Goal: Transaction & Acquisition: Obtain resource

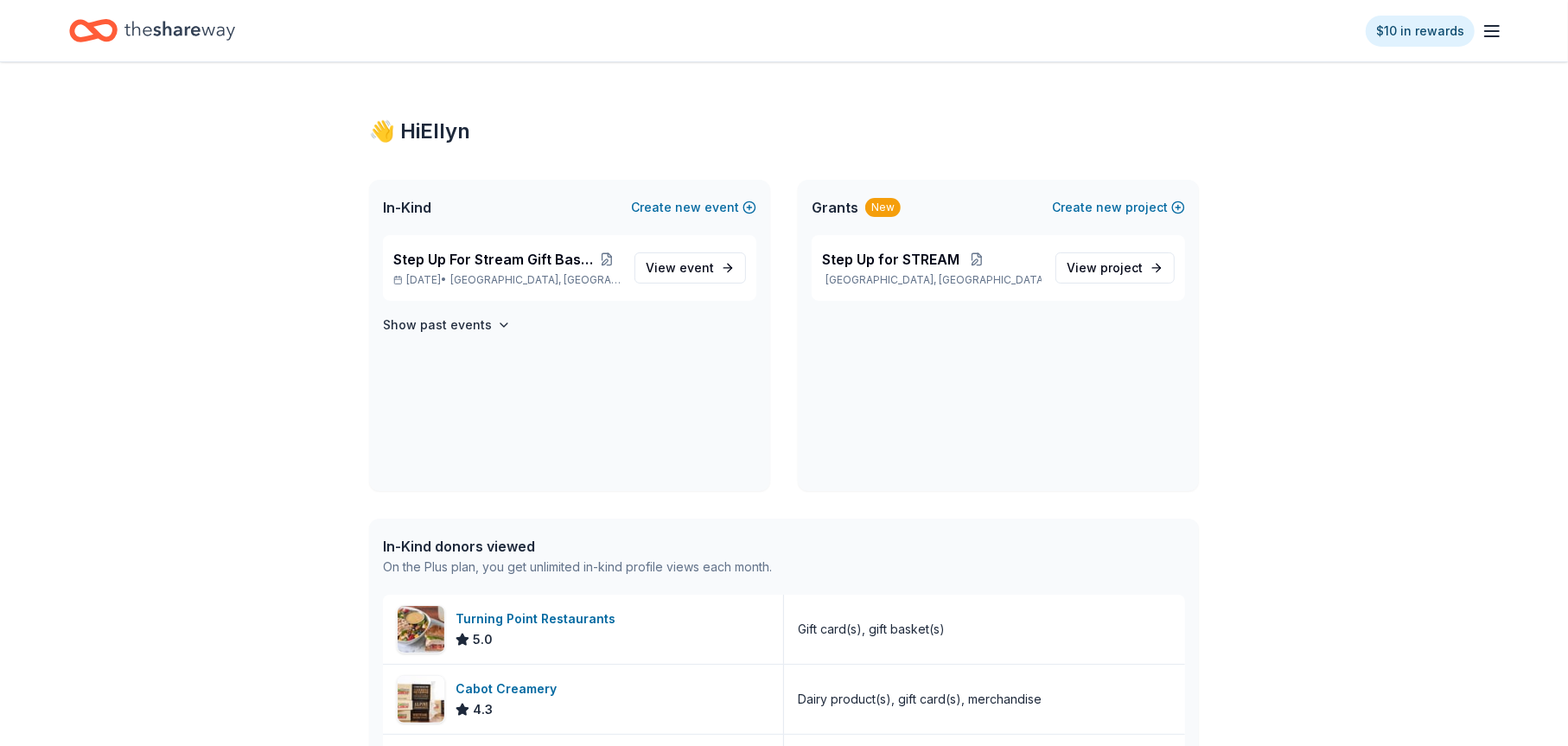
click at [96, 31] on icon "Home" at bounding box center [101, 31] width 27 height 18
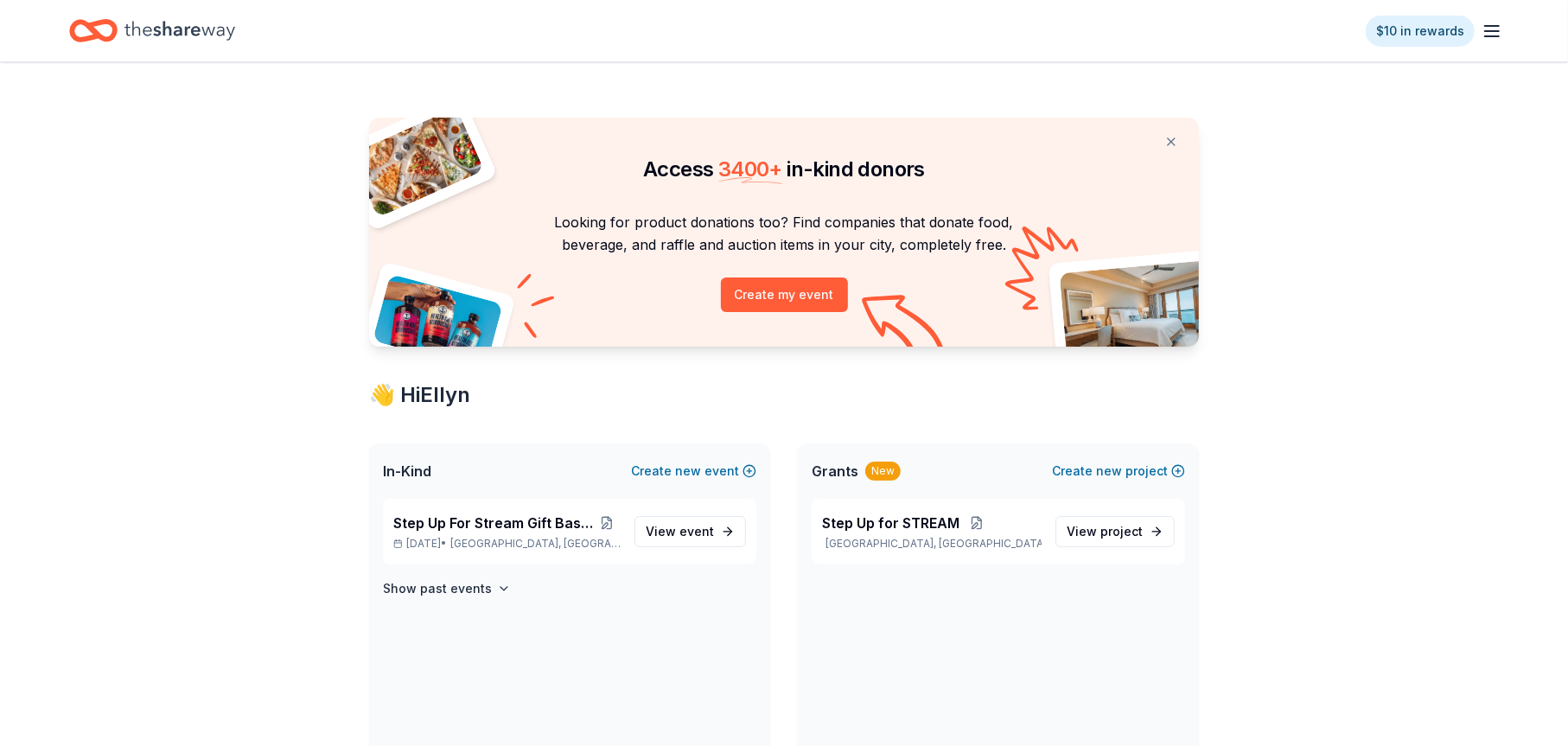
click at [674, 172] on span "Access 3400 + in-kind donors" at bounding box center [784, 168] width 281 height 25
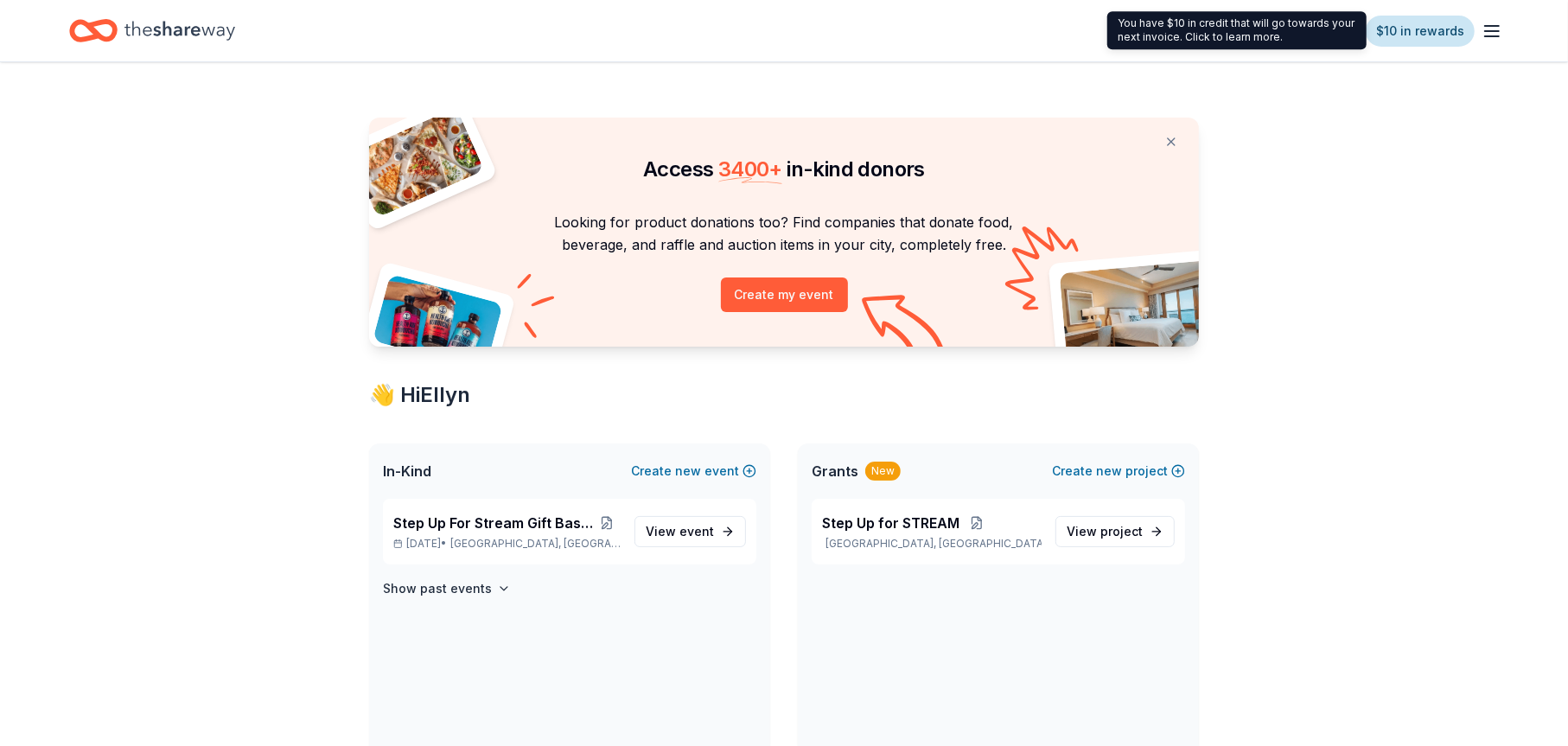
click at [1431, 31] on link "$10 in rewards" at bounding box center [1419, 31] width 109 height 31
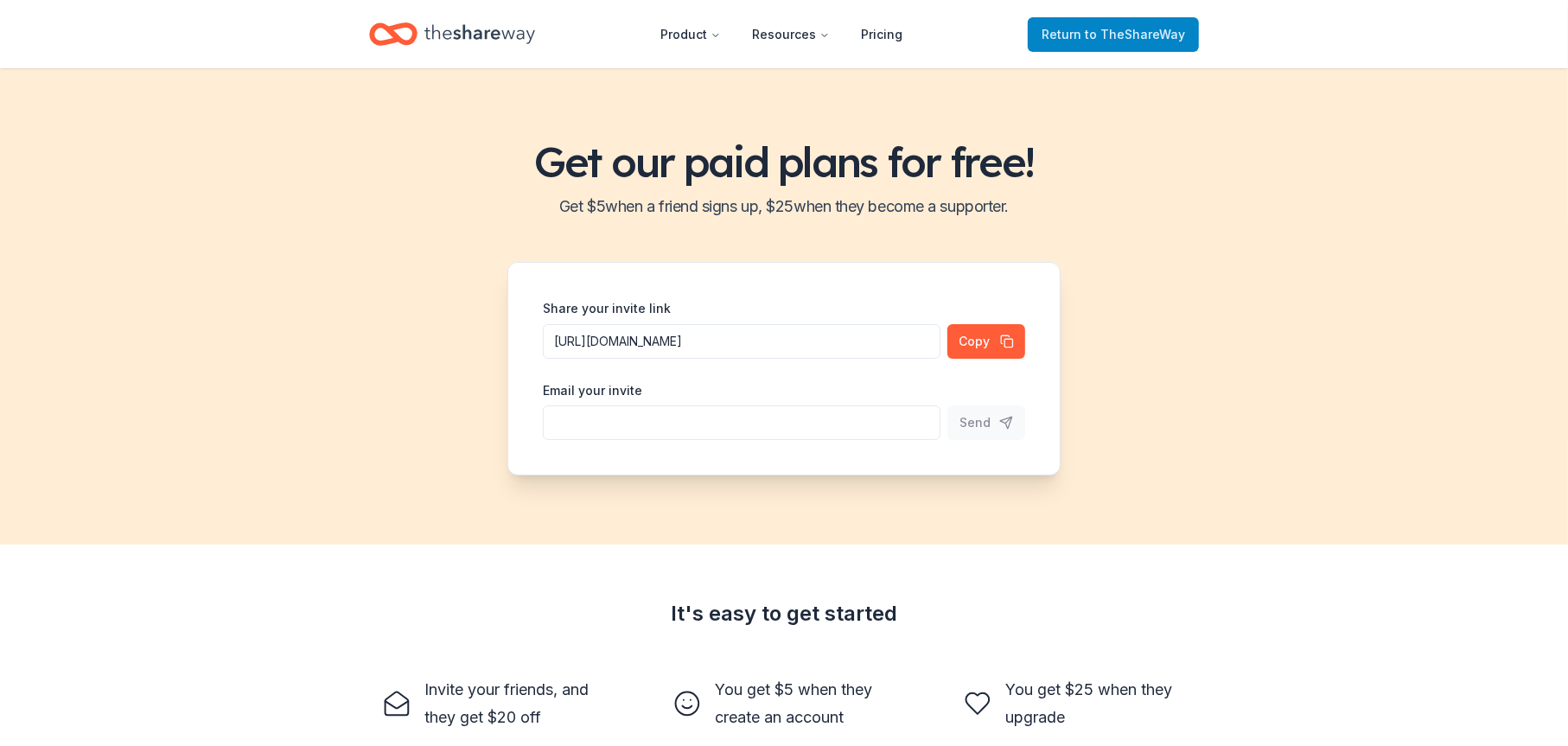
click at [1109, 35] on span "to TheShareWay" at bounding box center [1135, 33] width 100 height 15
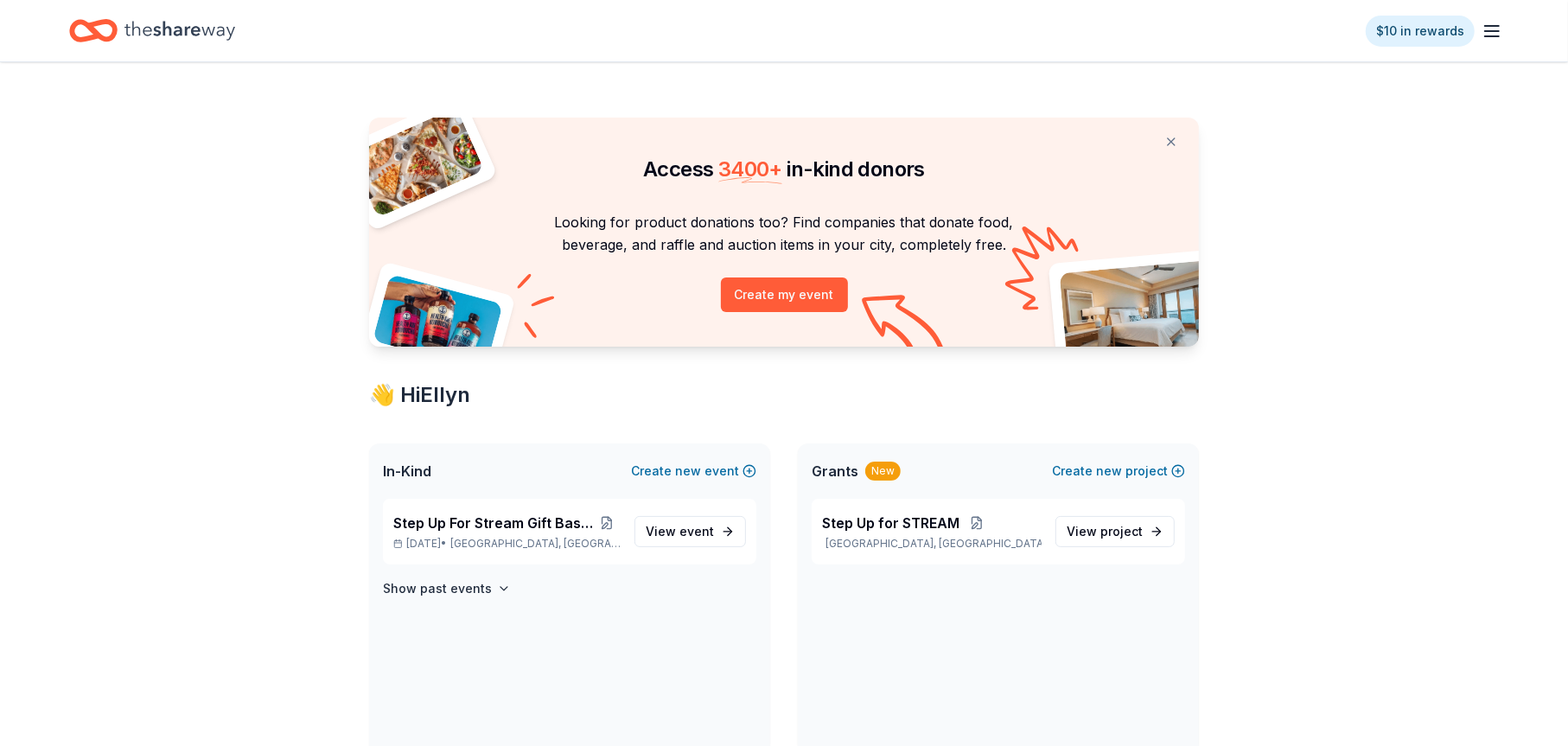
click at [1489, 33] on icon "button" at bounding box center [1491, 31] width 21 height 21
click at [194, 28] on icon "Home" at bounding box center [180, 30] width 110 height 19
click at [96, 29] on icon "Home" at bounding box center [92, 31] width 48 height 40
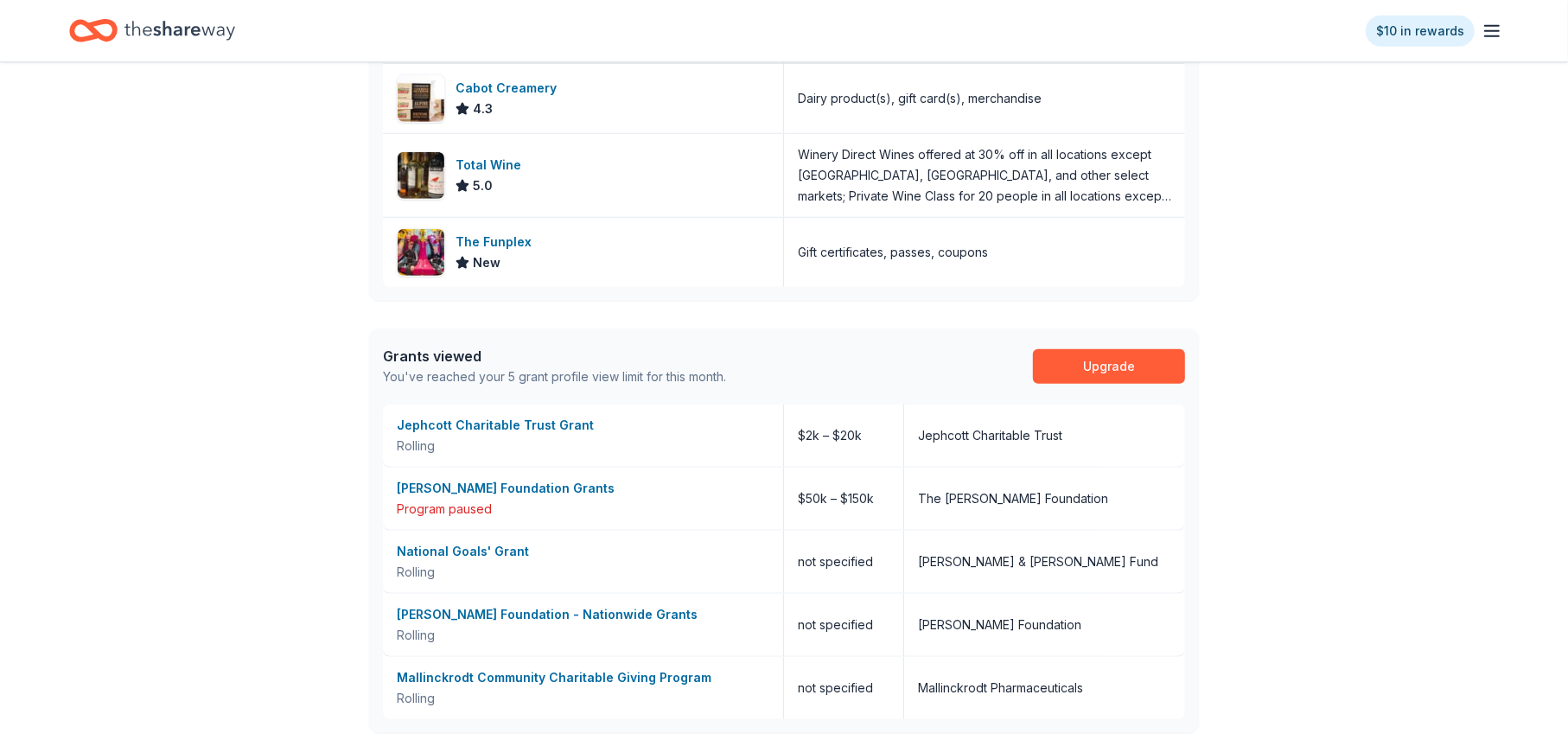
scroll to position [1031, 0]
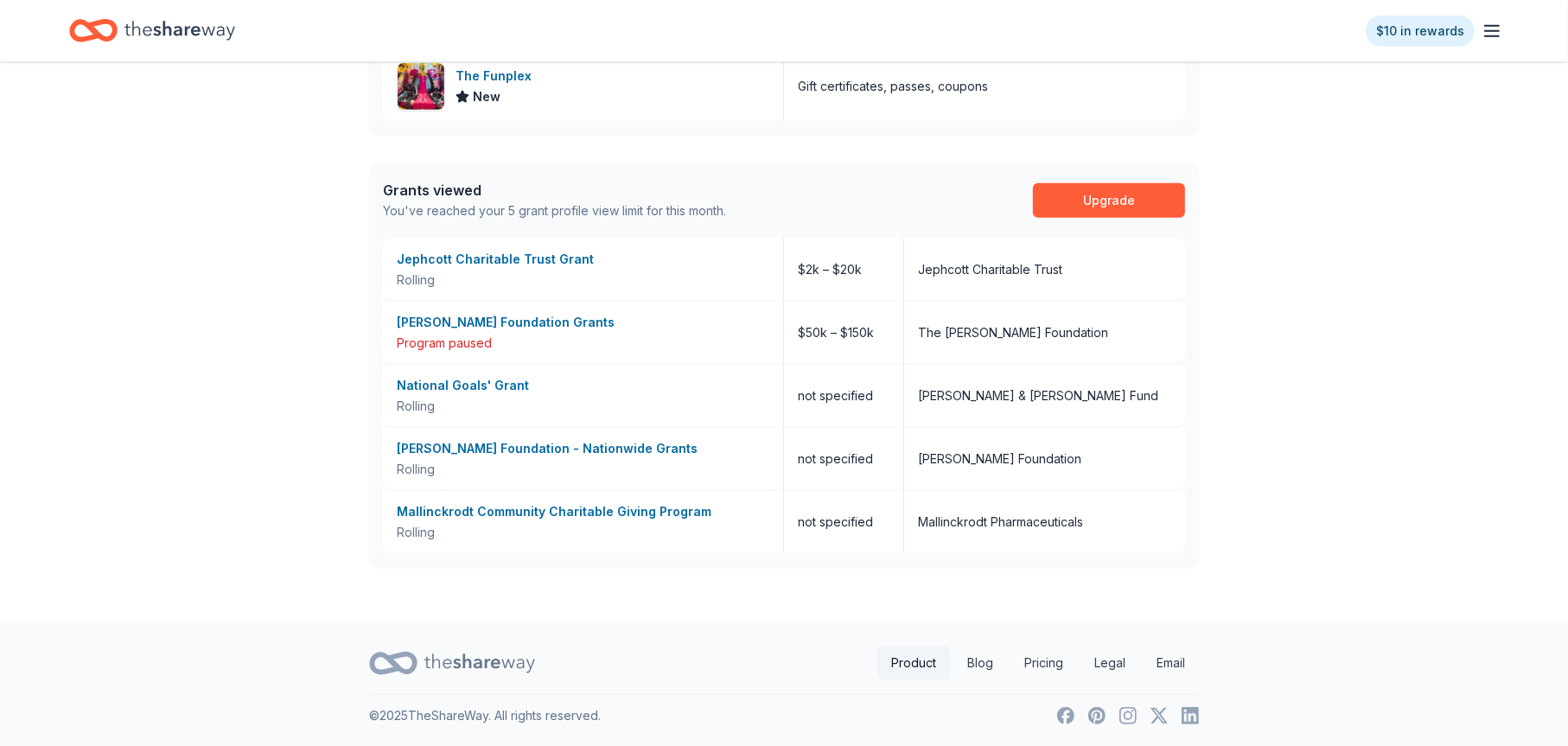
click at [917, 664] on link "Product" at bounding box center [914, 662] width 73 height 34
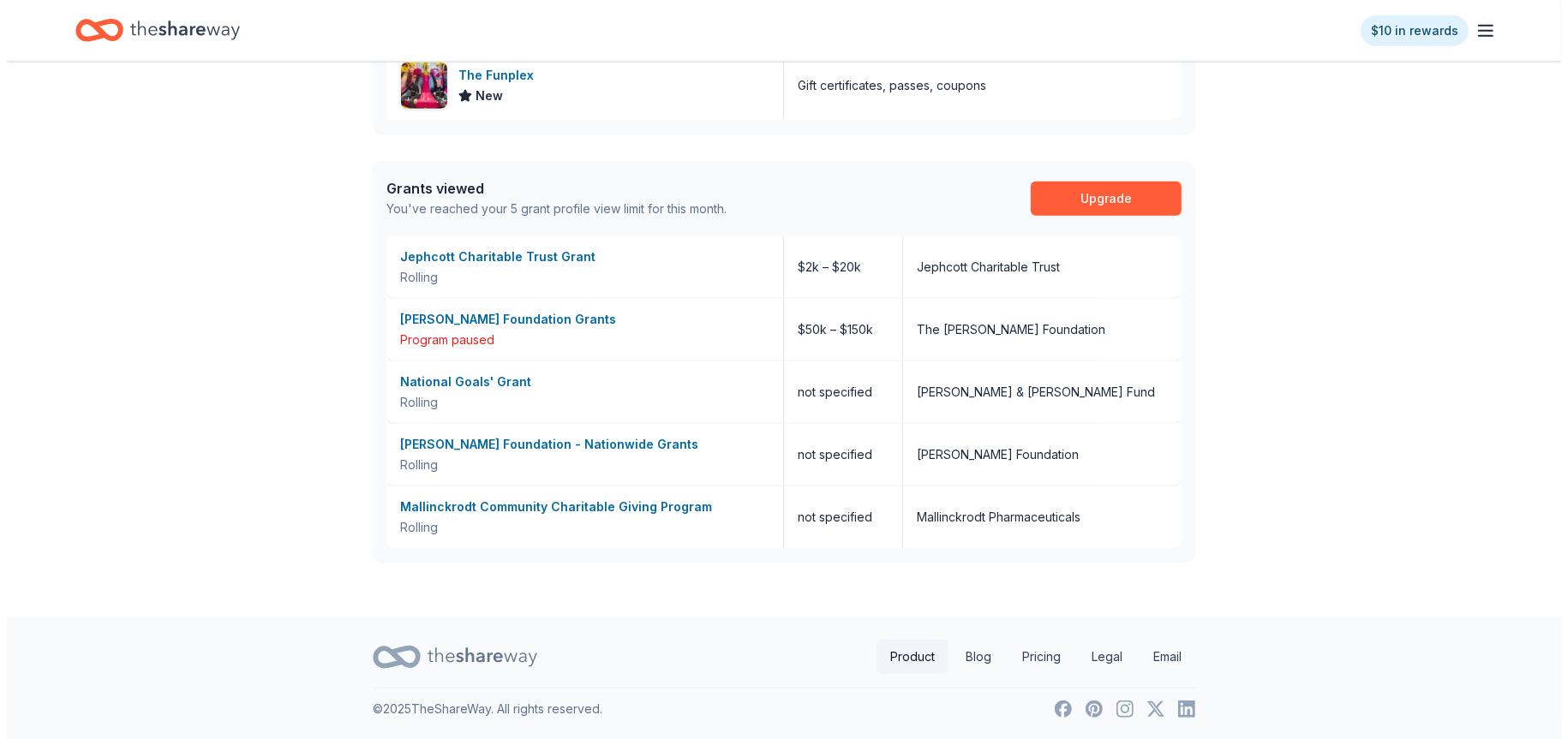
scroll to position [0, 0]
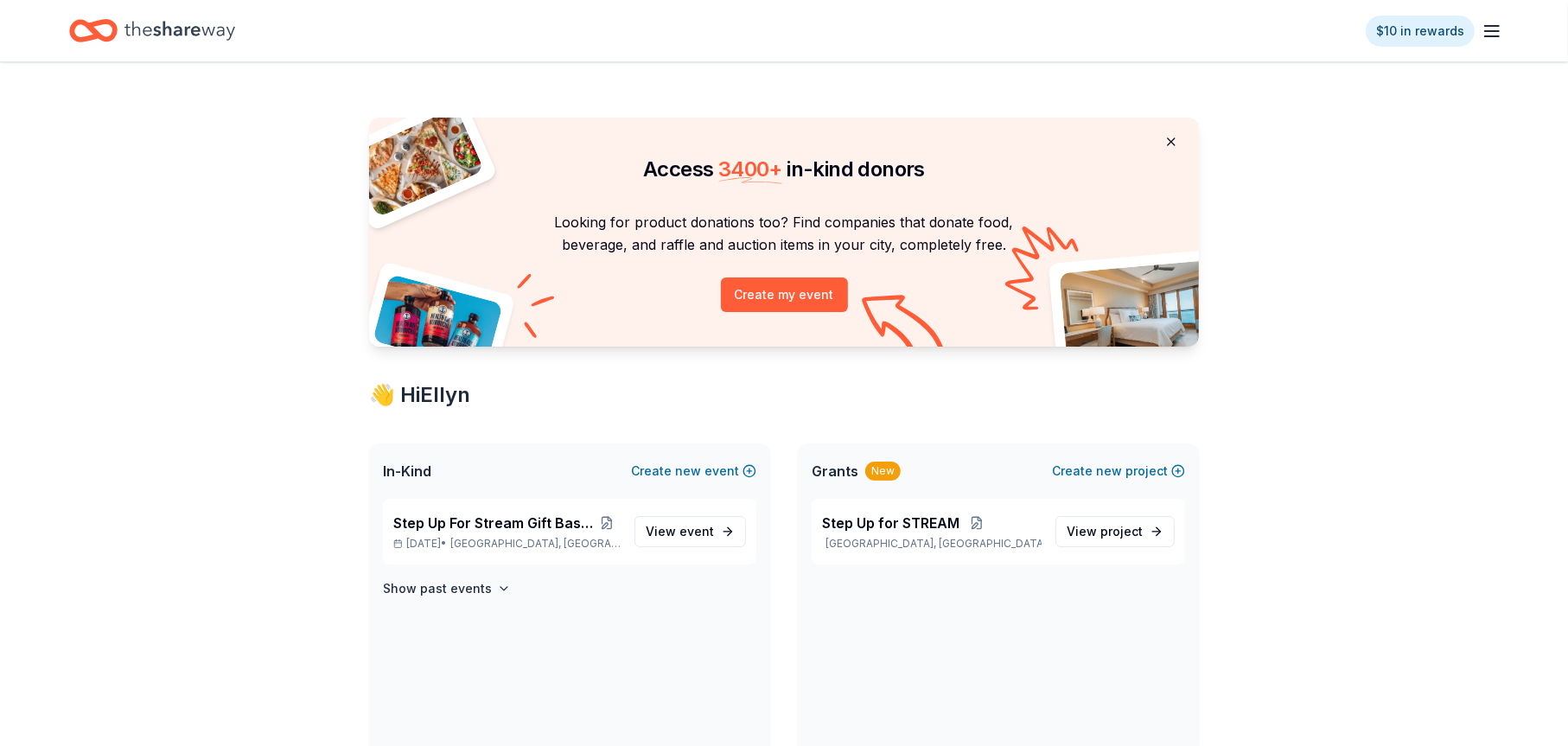
click at [1172, 138] on button at bounding box center [1172, 142] width 41 height 34
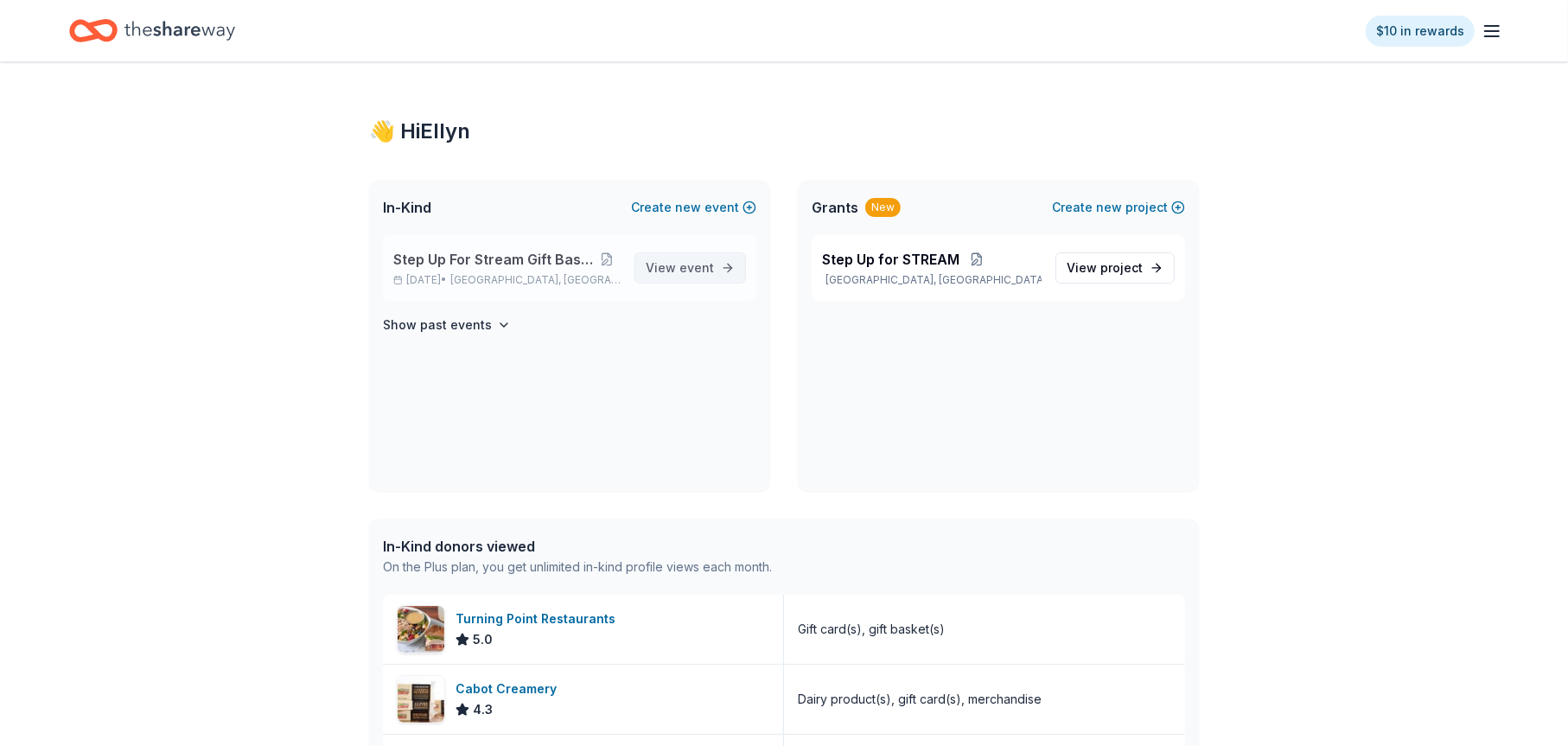
click at [720, 264] on link "View event" at bounding box center [690, 269] width 111 height 31
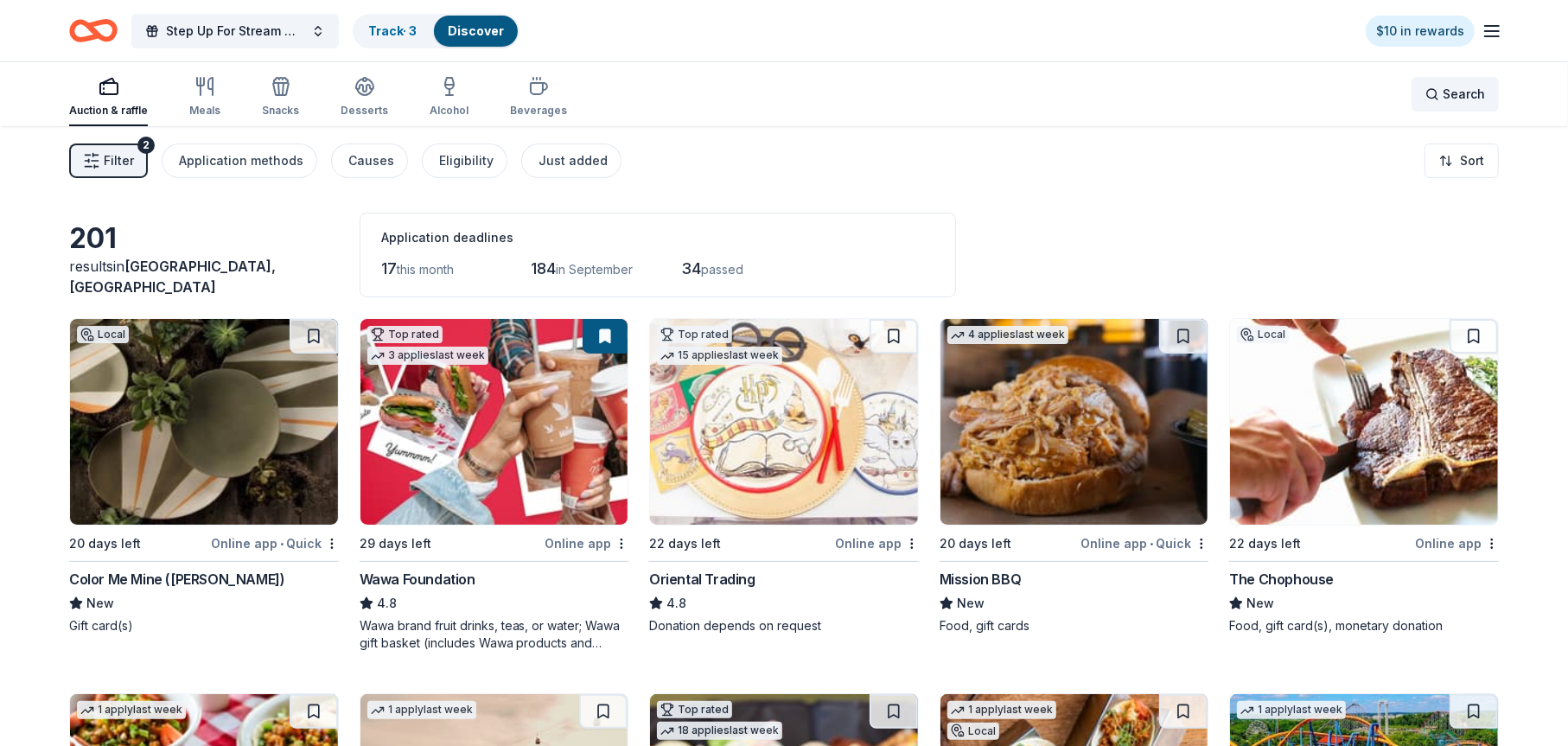
click at [1430, 94] on div "Search" at bounding box center [1455, 93] width 60 height 21
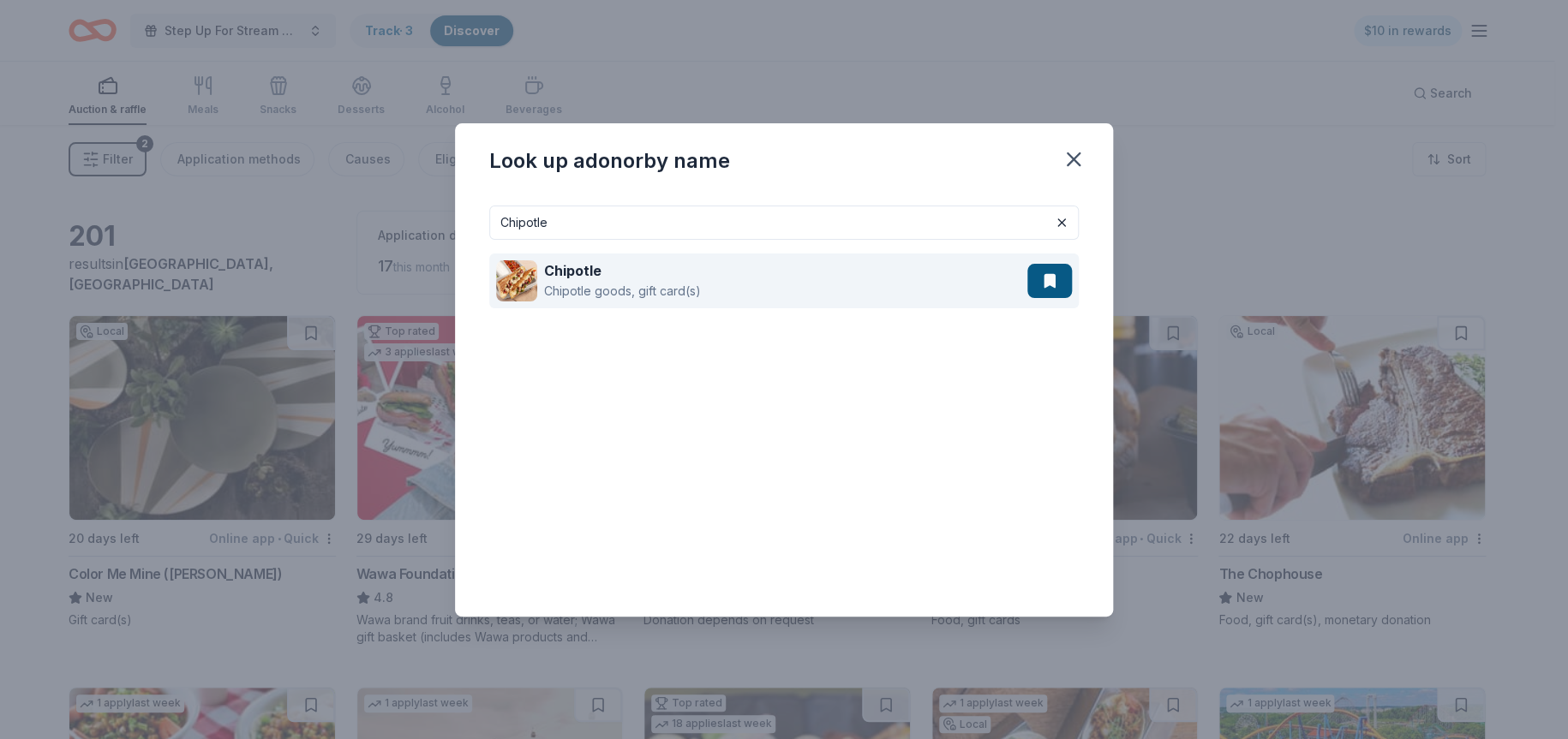
type input "Chipotle"
click at [576, 277] on strong "Chipotle" at bounding box center [572, 271] width 58 height 18
